Goal: Transaction & Acquisition: Purchase product/service

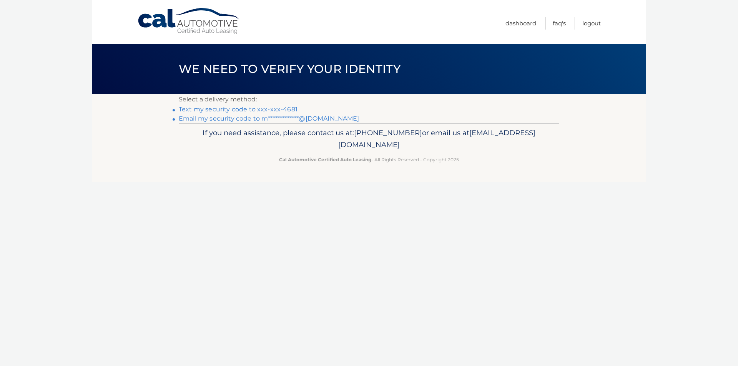
click at [205, 118] on link "**********" at bounding box center [269, 118] width 181 height 7
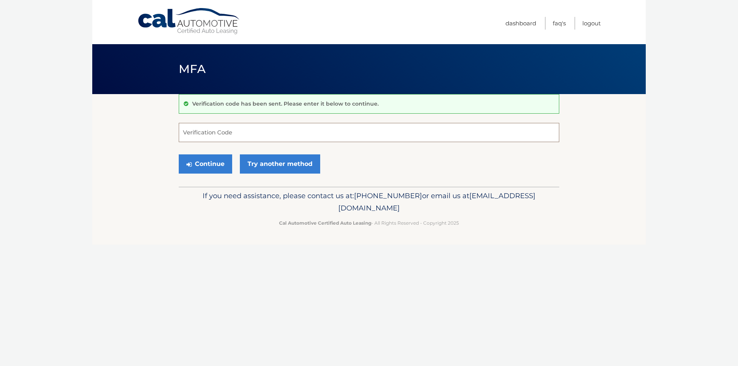
click at [243, 129] on input "Verification Code" at bounding box center [369, 132] width 380 height 19
type input "324350"
click at [206, 168] on button "Continue" at bounding box center [205, 163] width 53 height 19
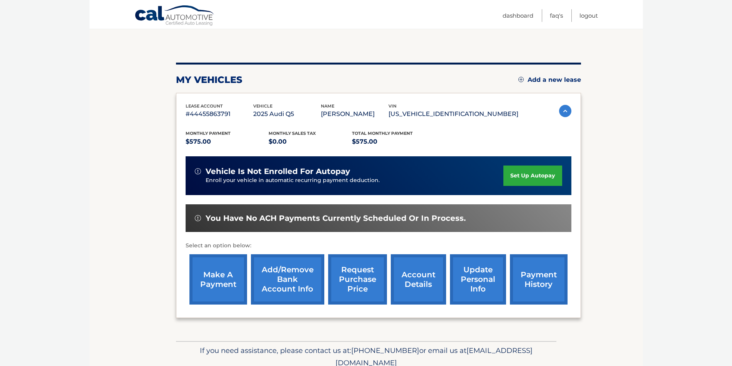
scroll to position [99, 0]
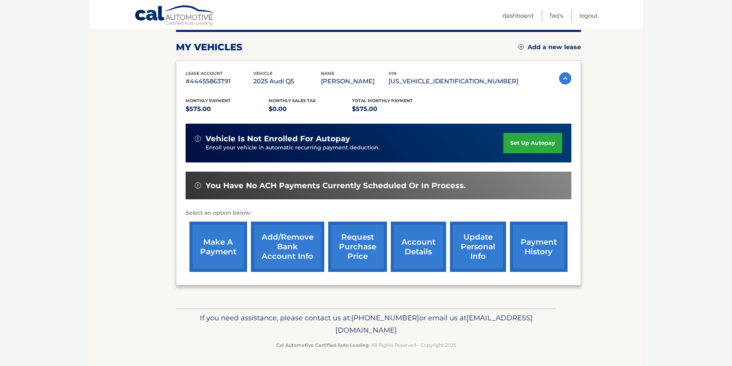
click at [231, 247] on link "make a payment" at bounding box center [218, 247] width 58 height 50
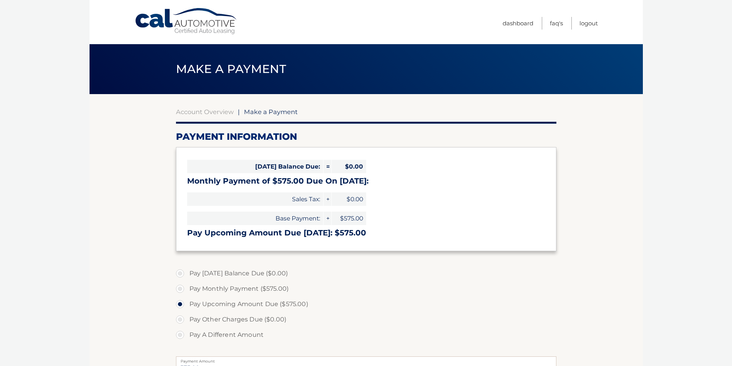
select select "NzMyZjk4MzctMTE3Ni00MDZiLTk3MjAtYjFhNTc1YjMyYmM1"
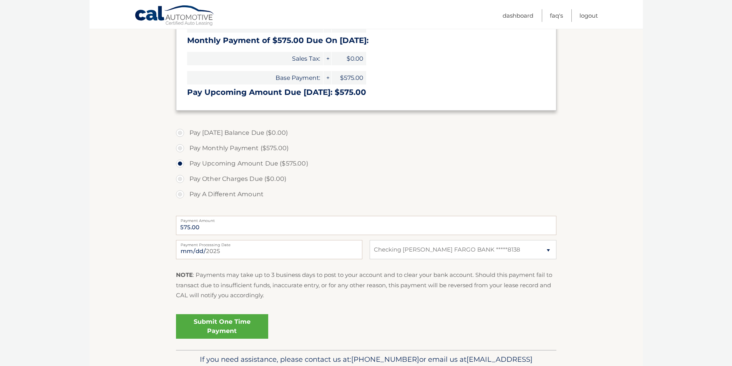
scroll to position [183, 0]
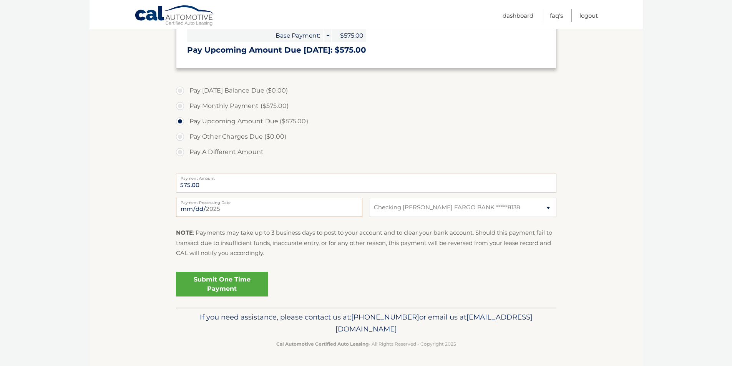
click at [249, 208] on input "2025-08-27" at bounding box center [269, 207] width 186 height 19
type input "2025-09-01"
click at [222, 283] on link "Submit One Time Payment" at bounding box center [222, 284] width 92 height 25
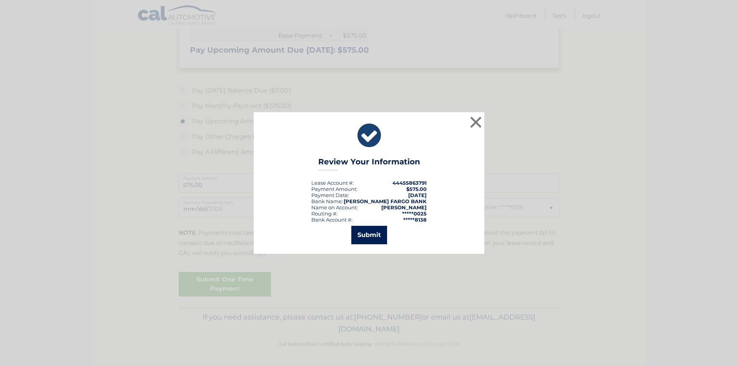
click at [376, 239] on button "Submit" at bounding box center [369, 235] width 36 height 18
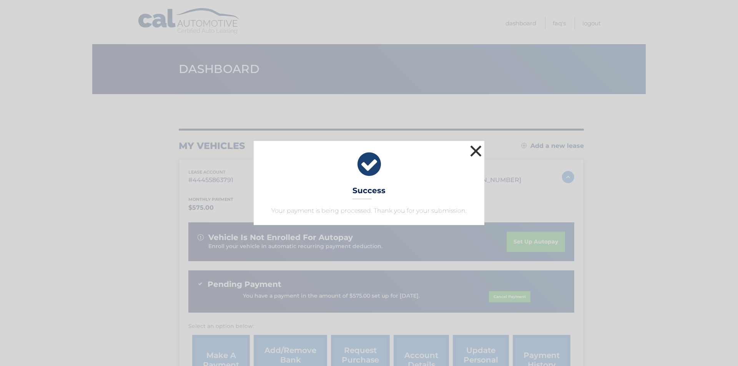
click at [474, 150] on button "×" at bounding box center [475, 150] width 15 height 15
